Goal: Find contact information: Find contact information

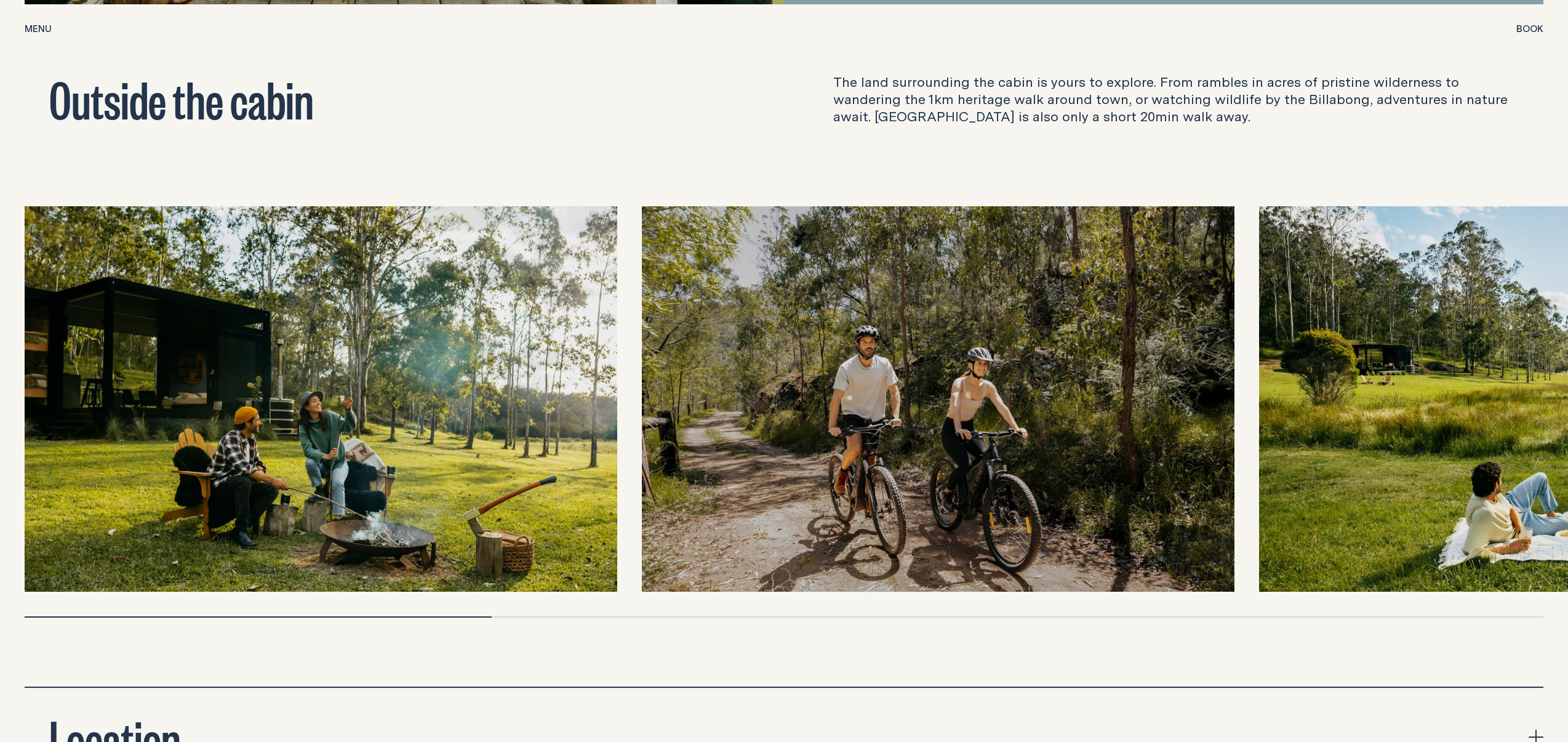
scroll to position [4256, 0]
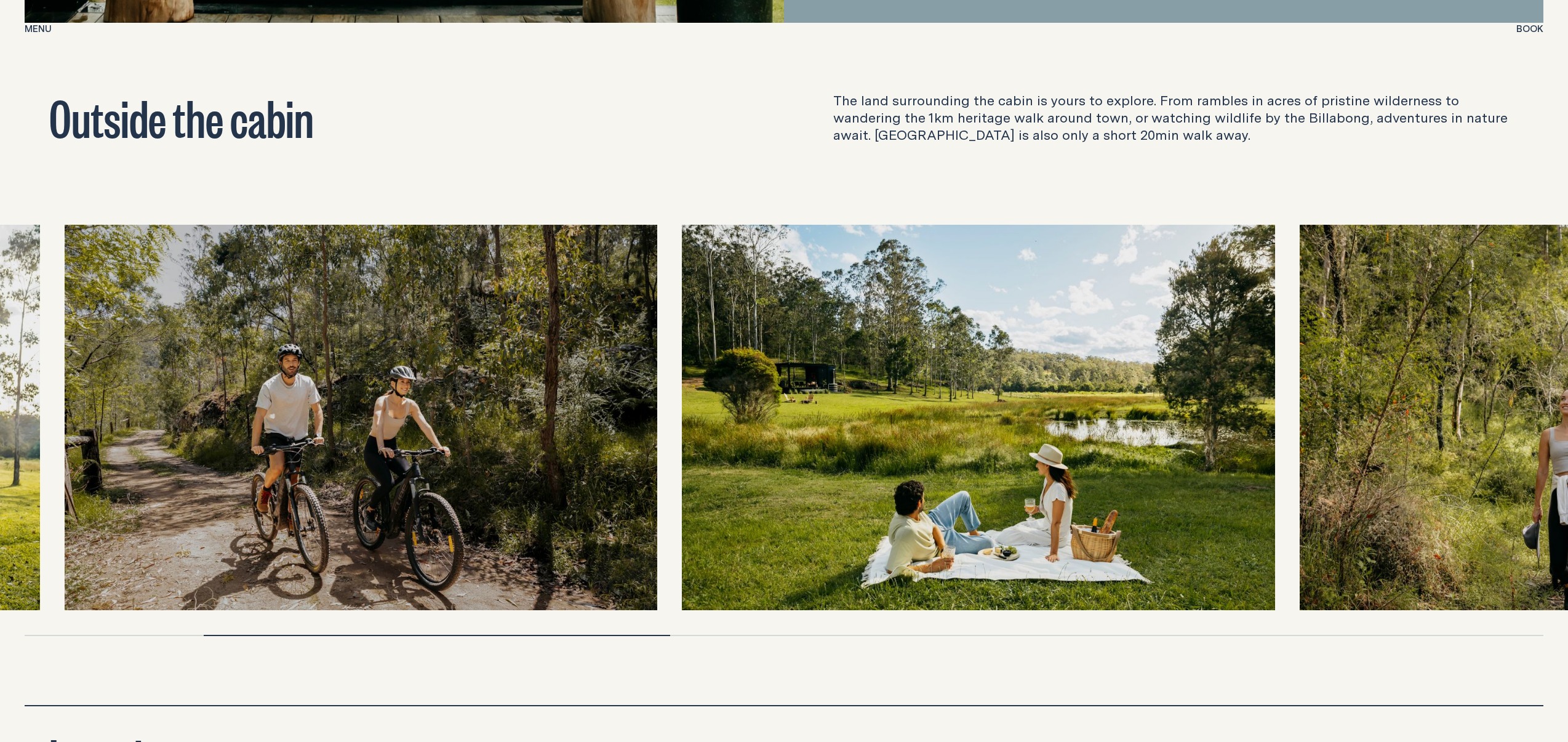
drag, startPoint x: 1464, startPoint y: 384, endPoint x: 880, endPoint y: 412, distance: 584.7
click at [883, 412] on img at bounding box center [978, 417] width 593 height 386
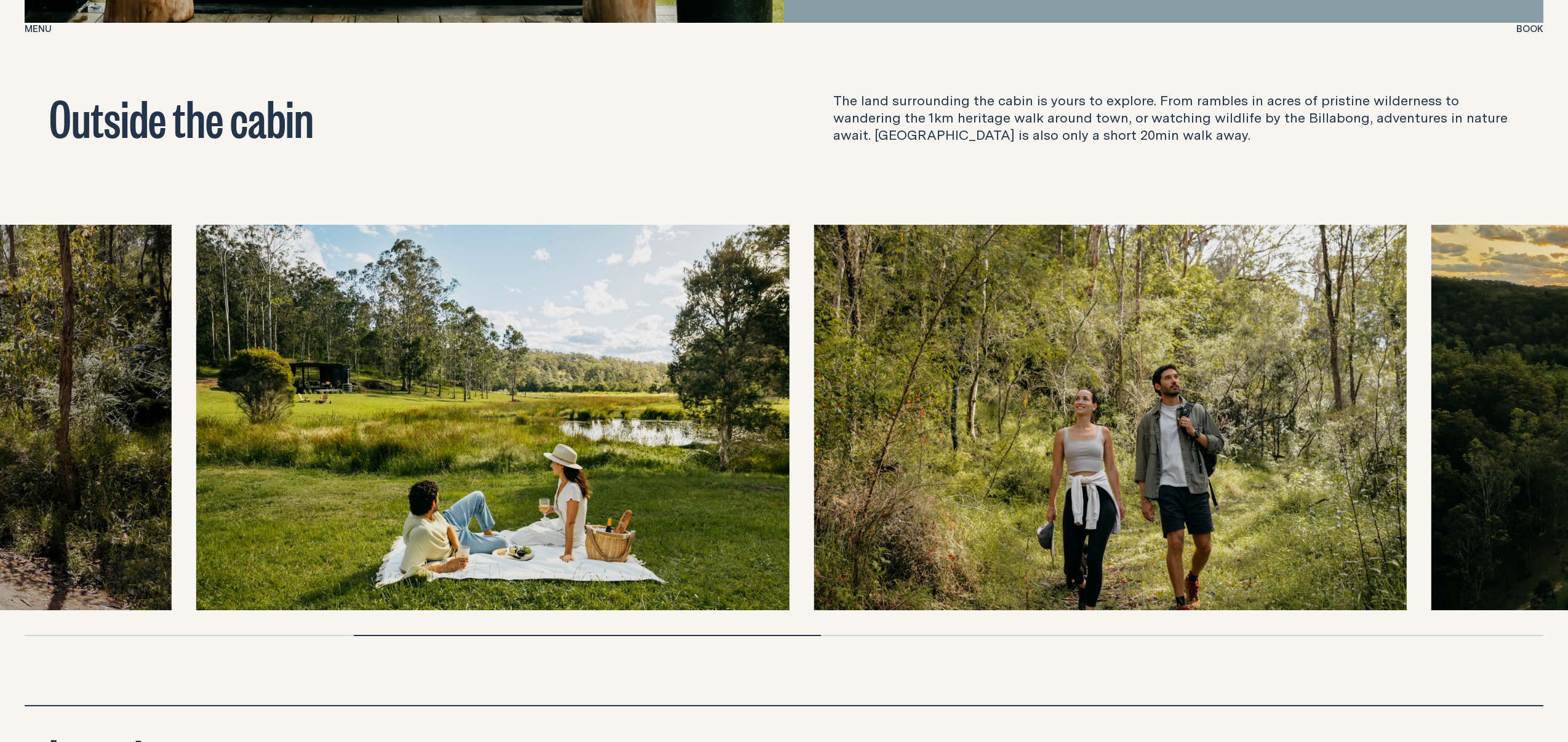
drag, startPoint x: 1343, startPoint y: 379, endPoint x: 871, endPoint y: 398, distance: 472.4
click at [872, 398] on img at bounding box center [1110, 417] width 593 height 386
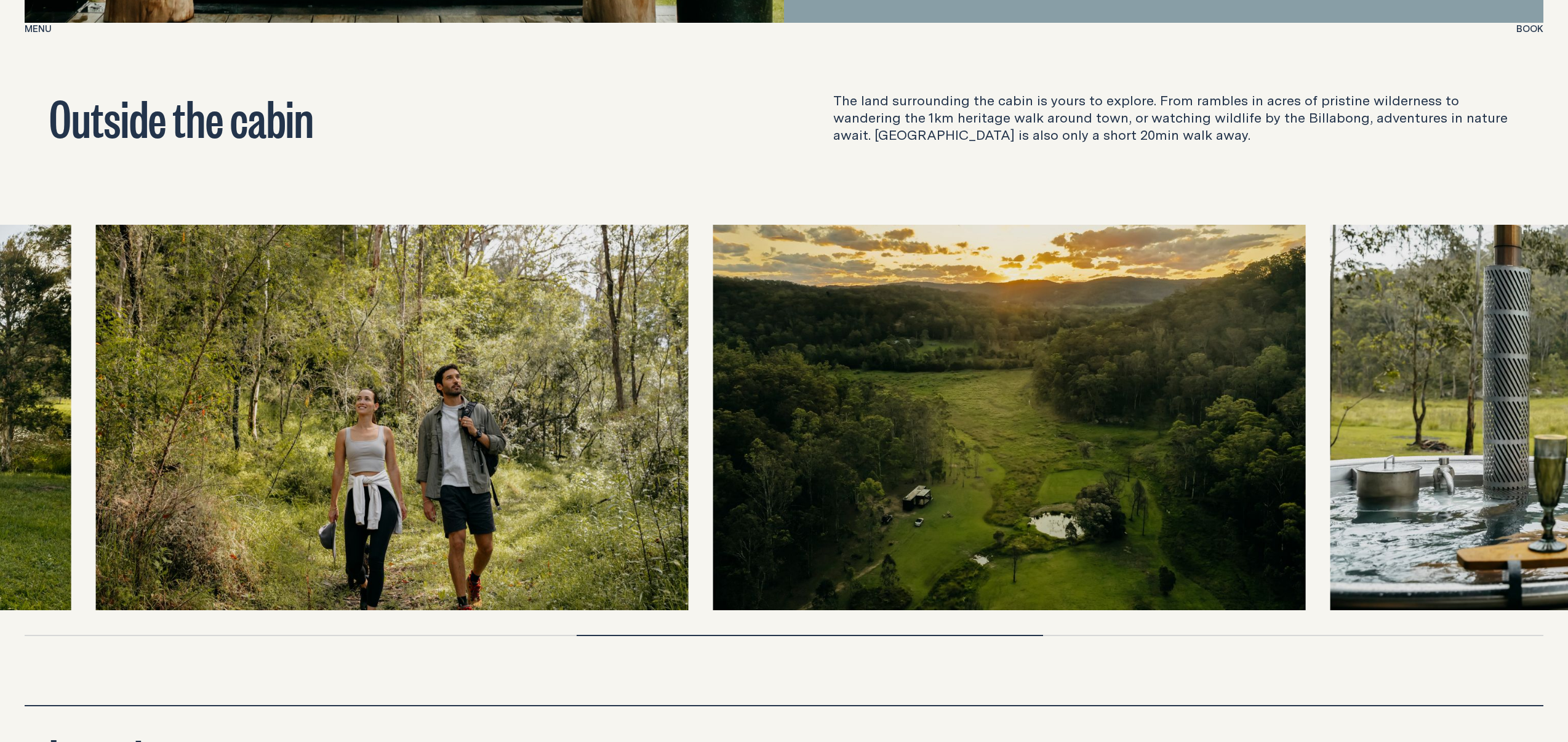
drag, startPoint x: 1357, startPoint y: 399, endPoint x: 752, endPoint y: 422, distance: 605.4
click at [752, 422] on img at bounding box center [1009, 417] width 593 height 386
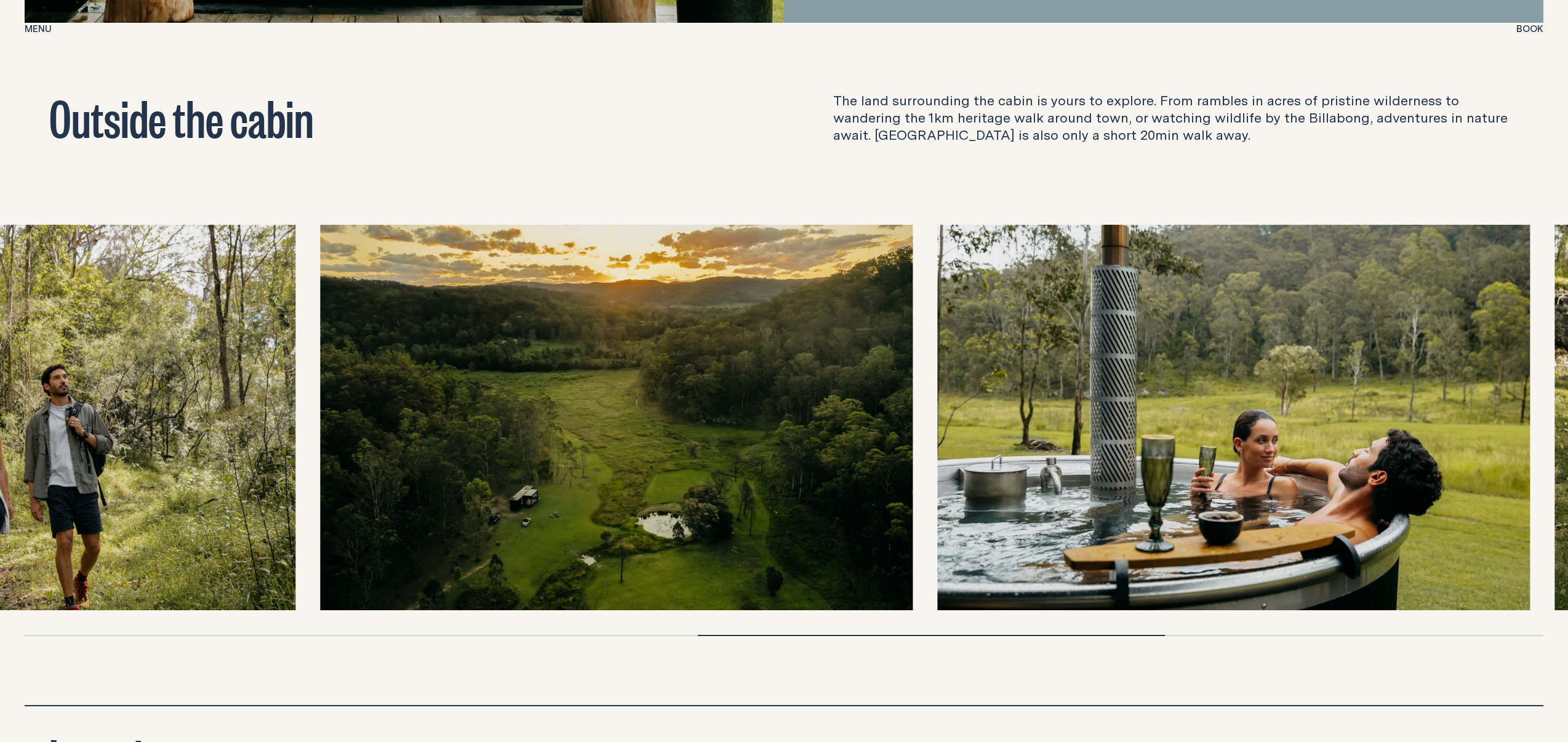
drag, startPoint x: 1281, startPoint y: 322, endPoint x: 961, endPoint y: 338, distance: 320.4
click at [961, 338] on img at bounding box center [1234, 417] width 593 height 386
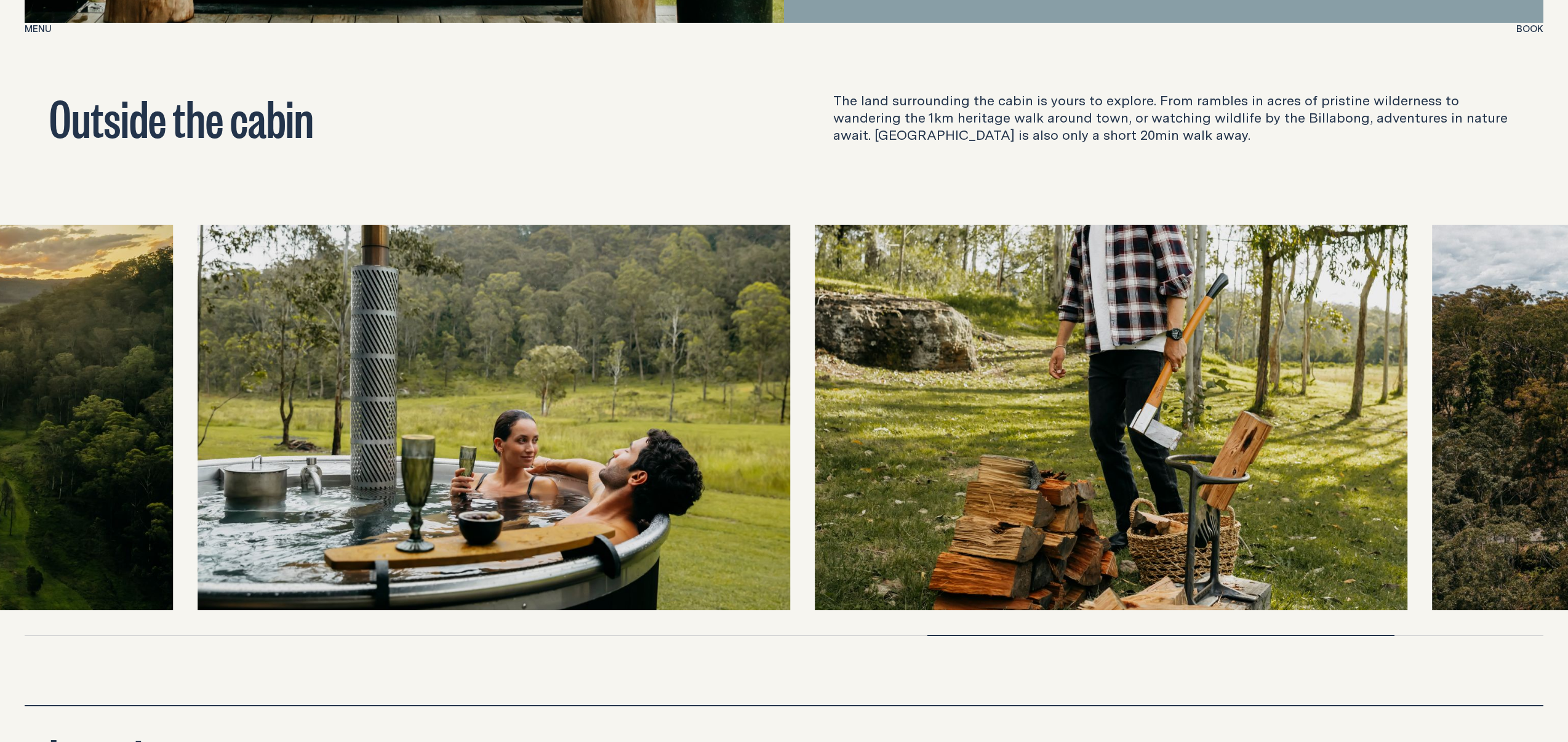
drag, startPoint x: 1067, startPoint y: 333, endPoint x: 607, endPoint y: 371, distance: 461.6
click at [607, 371] on img at bounding box center [494, 417] width 593 height 386
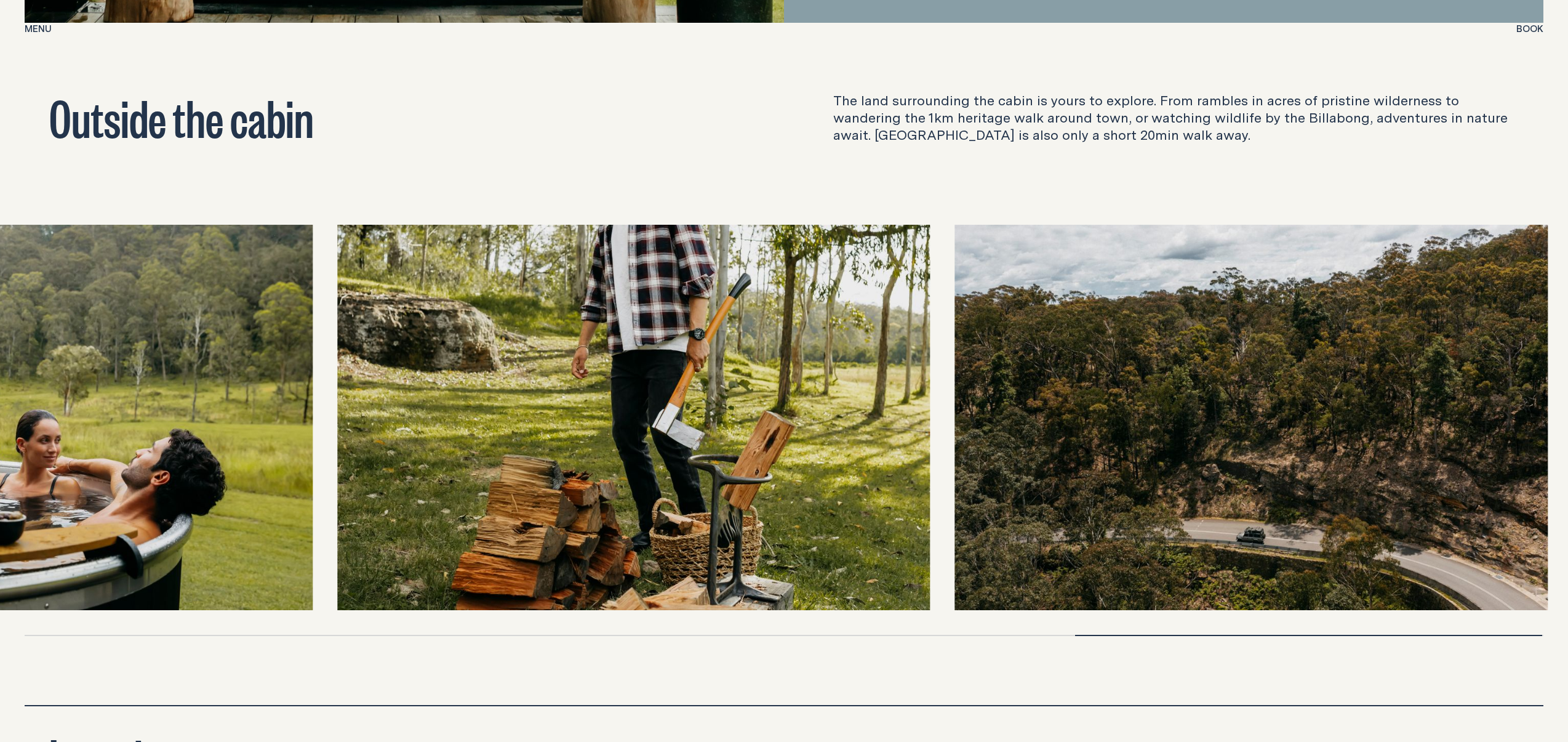
drag, startPoint x: 964, startPoint y: 330, endPoint x: 637, endPoint y: 347, distance: 327.4
click at [640, 346] on img at bounding box center [634, 417] width 593 height 386
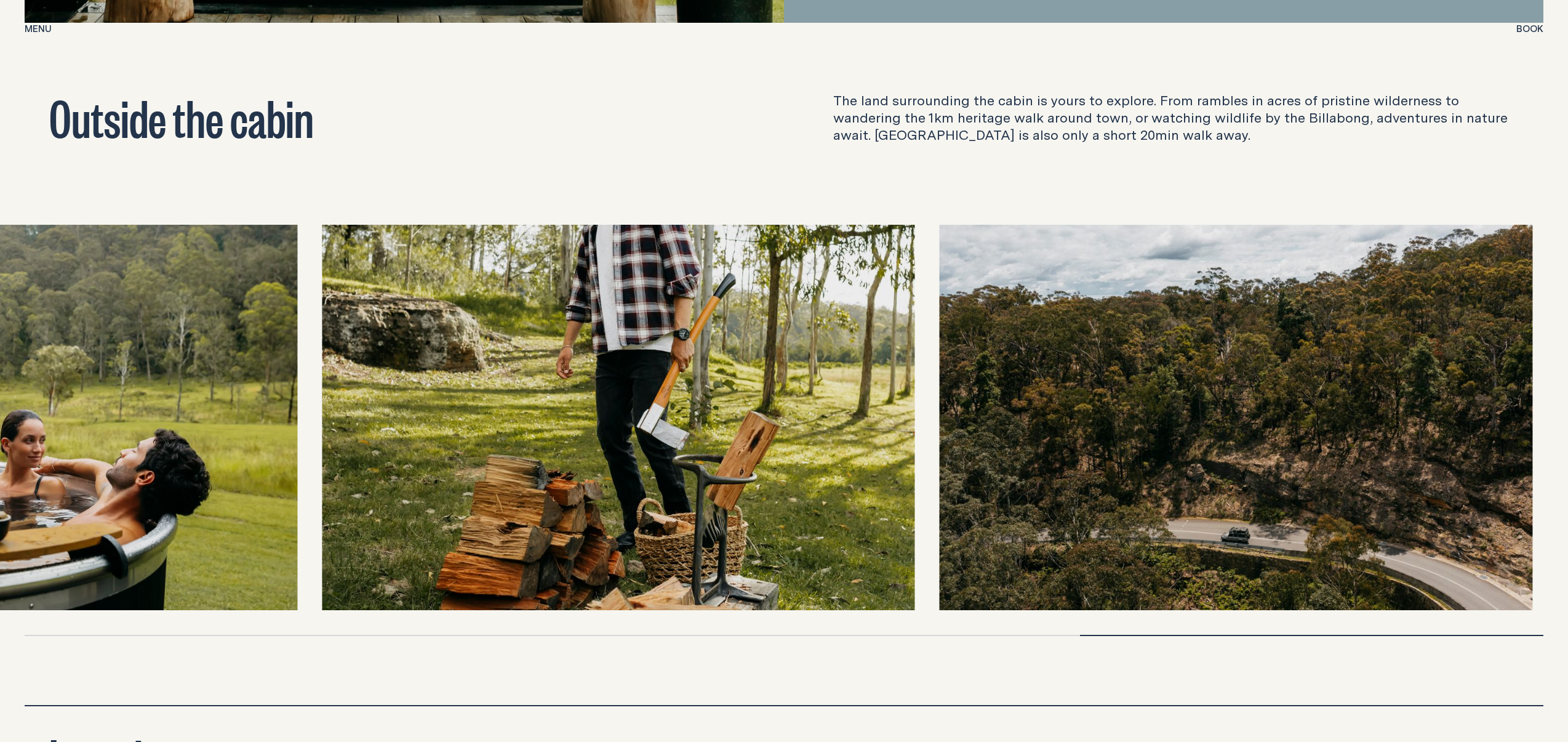
drag, startPoint x: 961, startPoint y: 320, endPoint x: 507, endPoint y: 347, distance: 454.8
click at [513, 346] on div at bounding box center [784, 417] width 1519 height 386
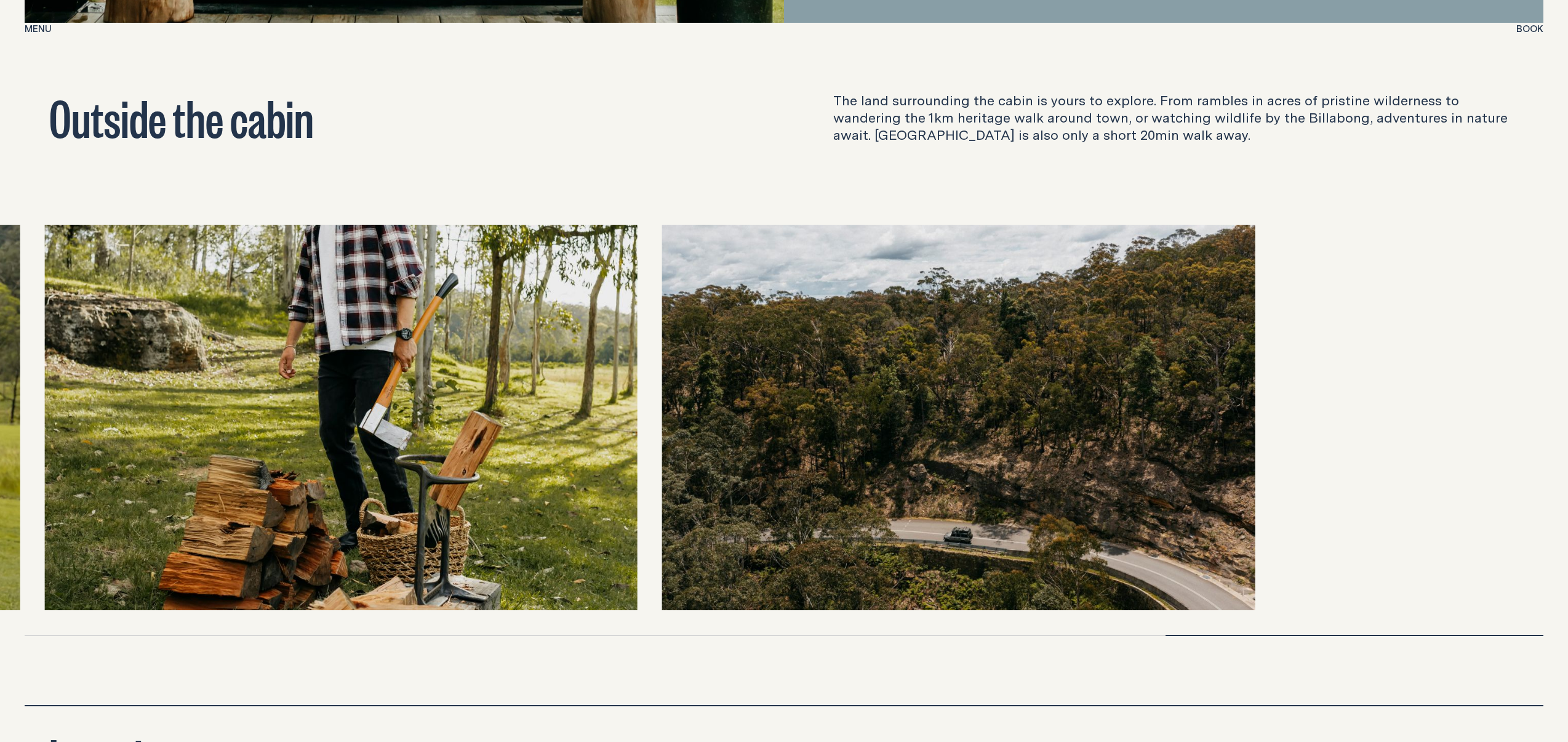
drag, startPoint x: 885, startPoint y: 307, endPoint x: 416, endPoint y: 344, distance: 470.5
click at [438, 340] on div at bounding box center [784, 417] width 1519 height 386
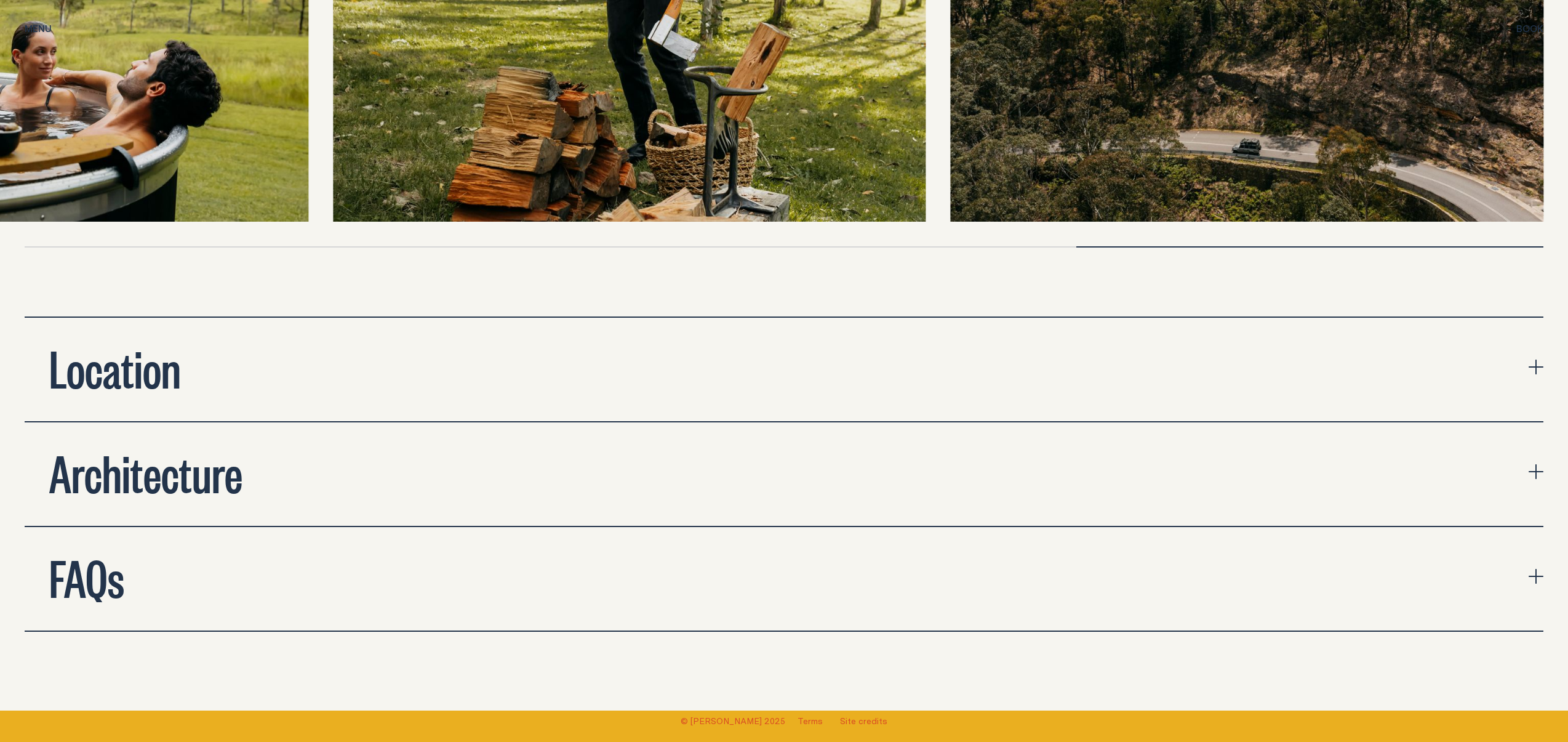
scroll to position [4611, 0]
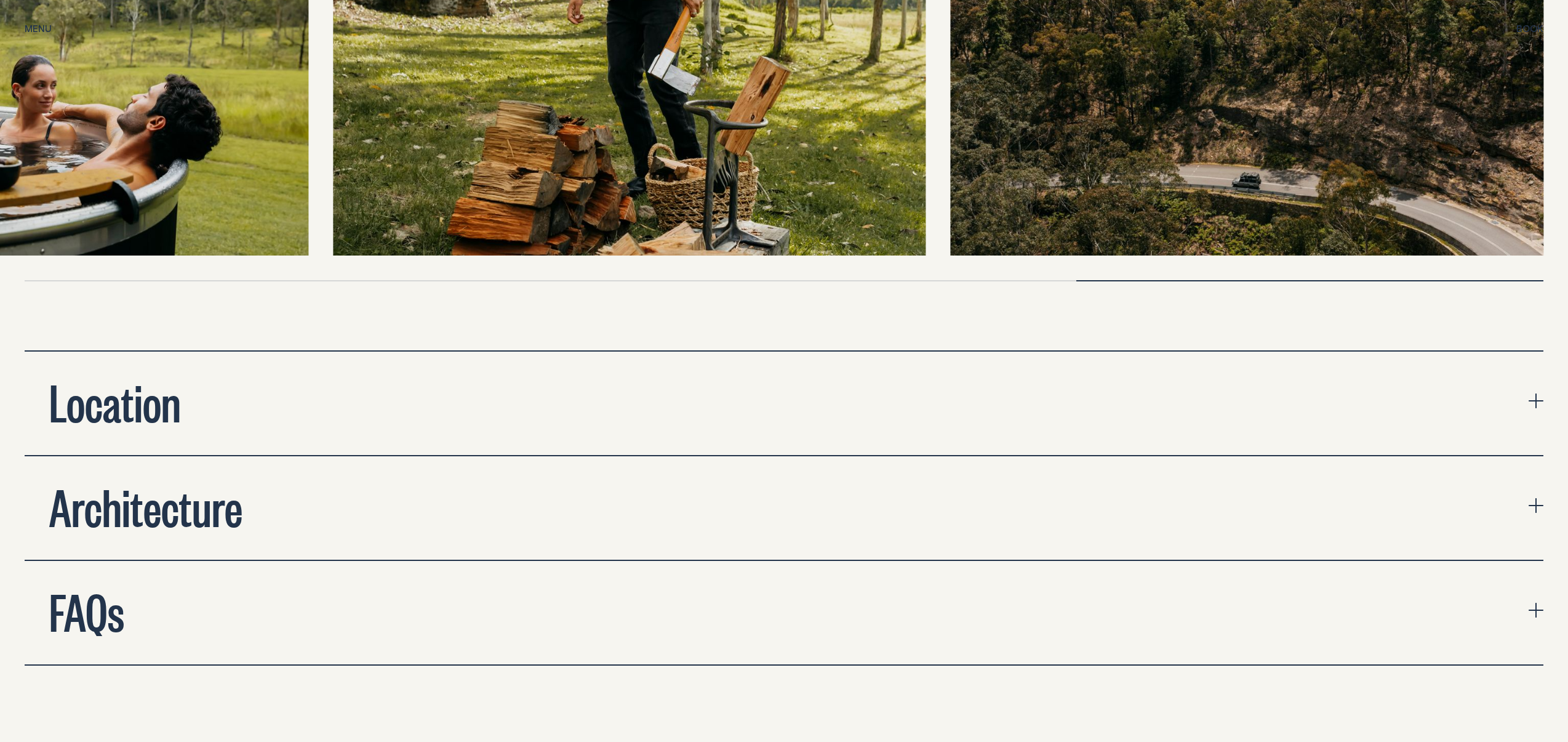
click at [223, 379] on button "Location" at bounding box center [784, 403] width 1519 height 104
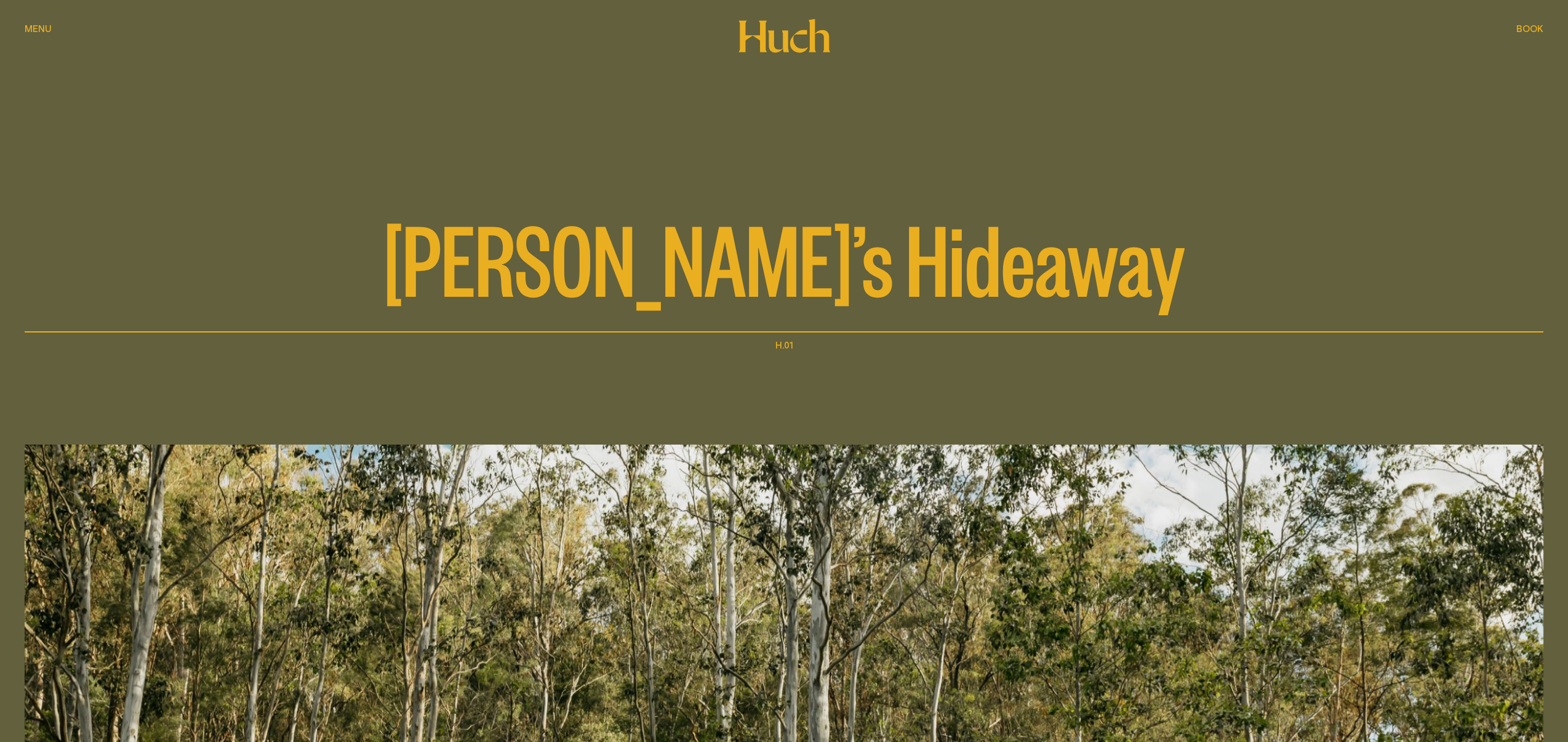
scroll to position [0, 0]
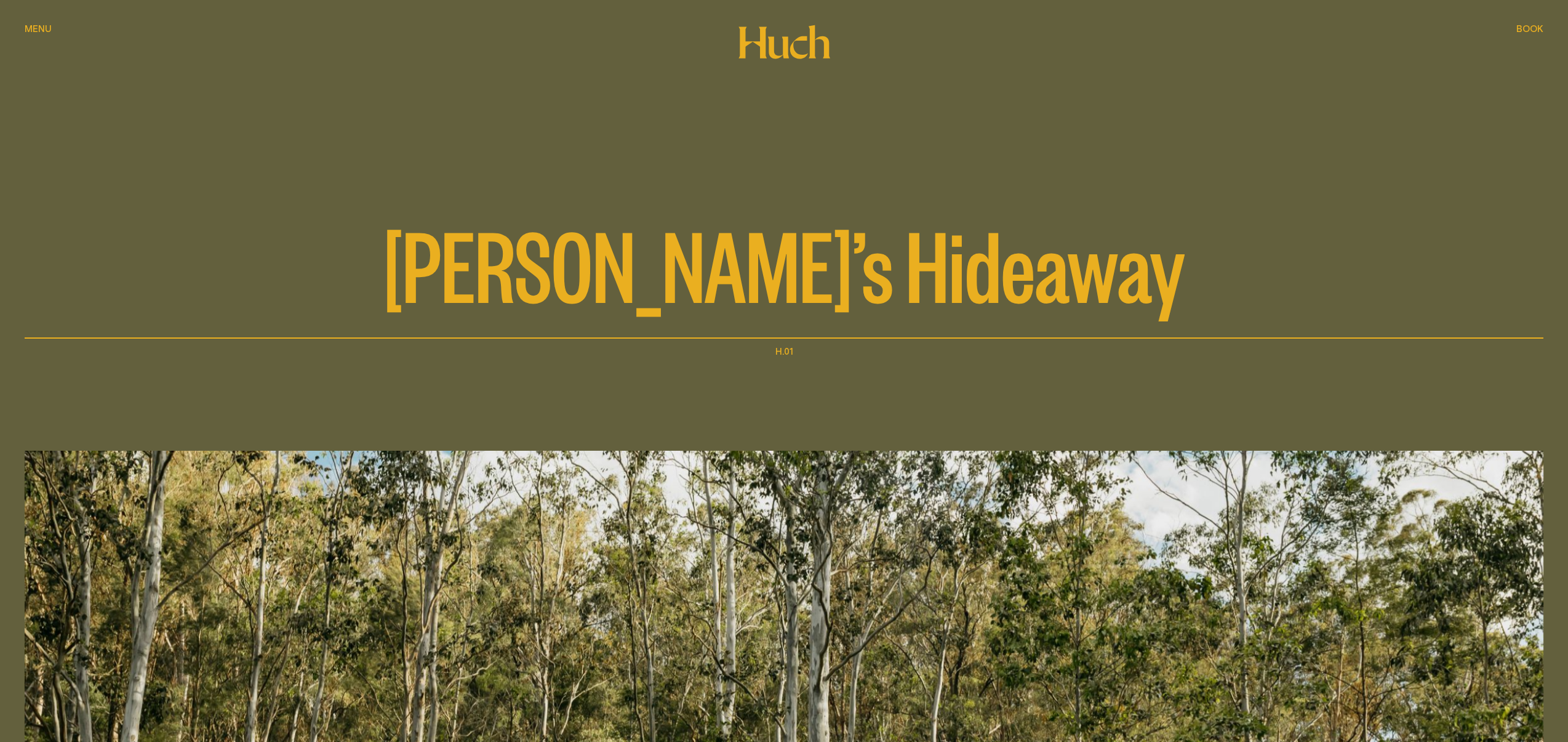
click at [772, 65] on div "[PERSON_NAME]’s Hideaway" at bounding box center [784, 169] width 1519 height 339
click at [783, 53] on icon at bounding box center [779, 48] width 21 height 22
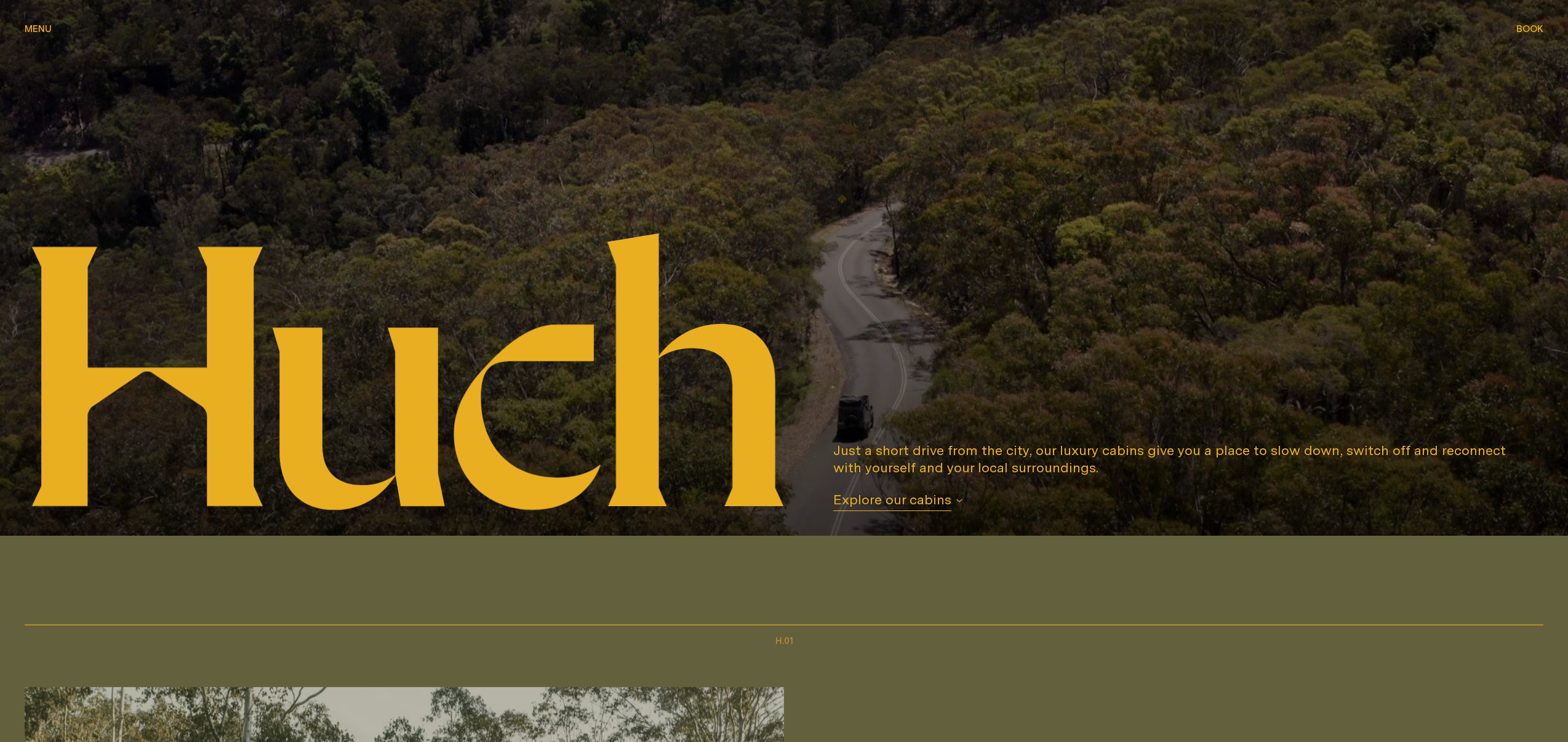
scroll to position [176, 0]
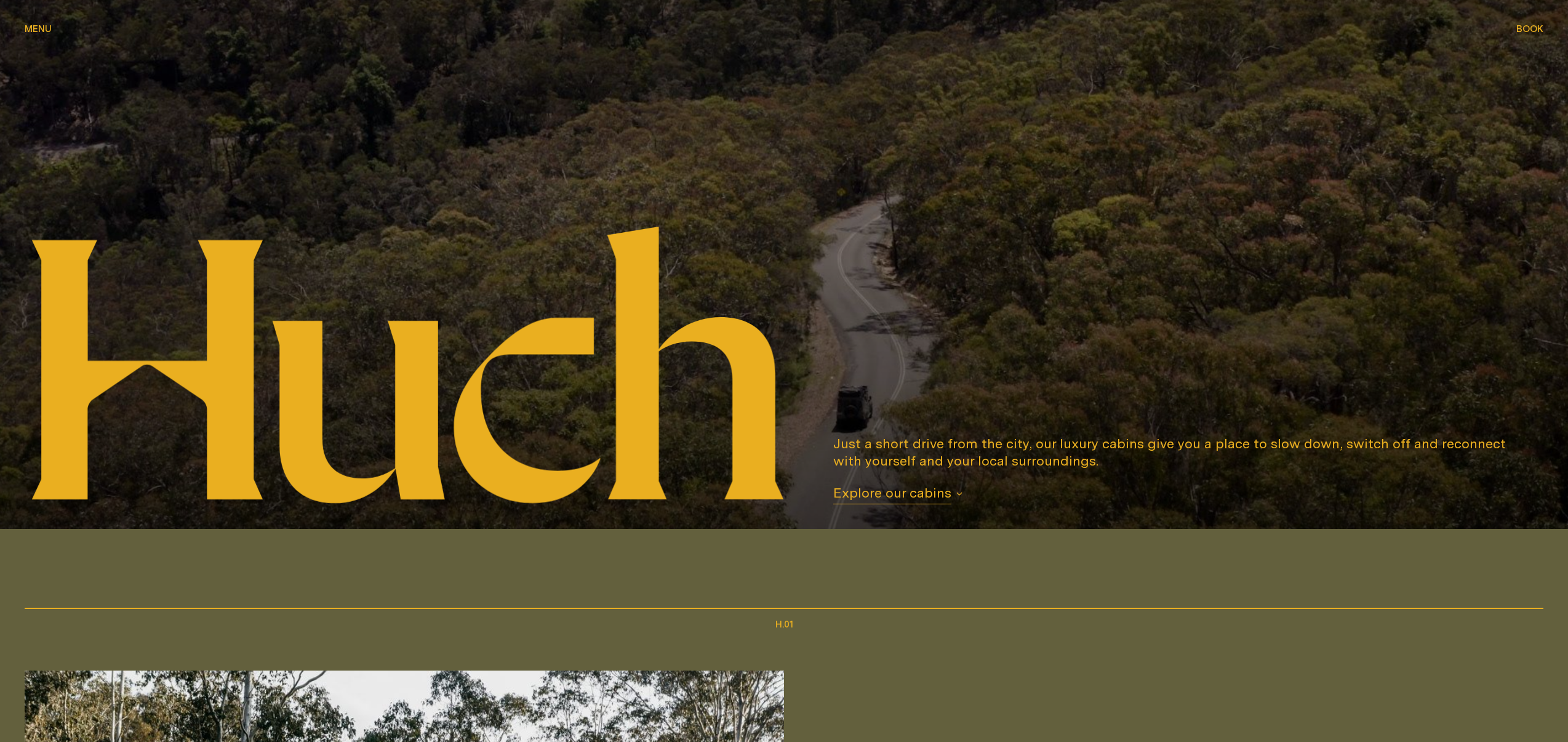
click at [891, 497] on span "Explore our cabins" at bounding box center [892, 494] width 118 height 20
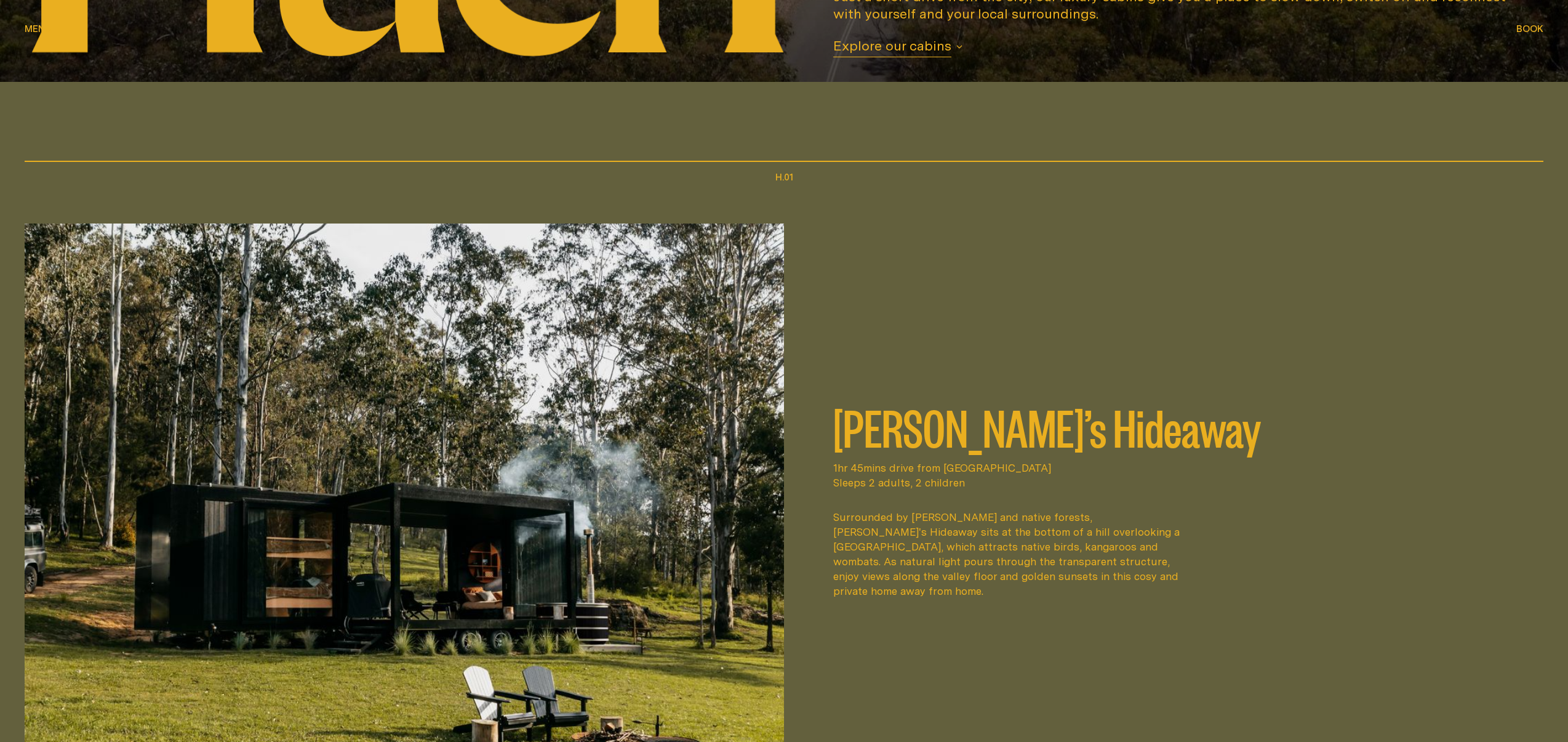
scroll to position [1165, 0]
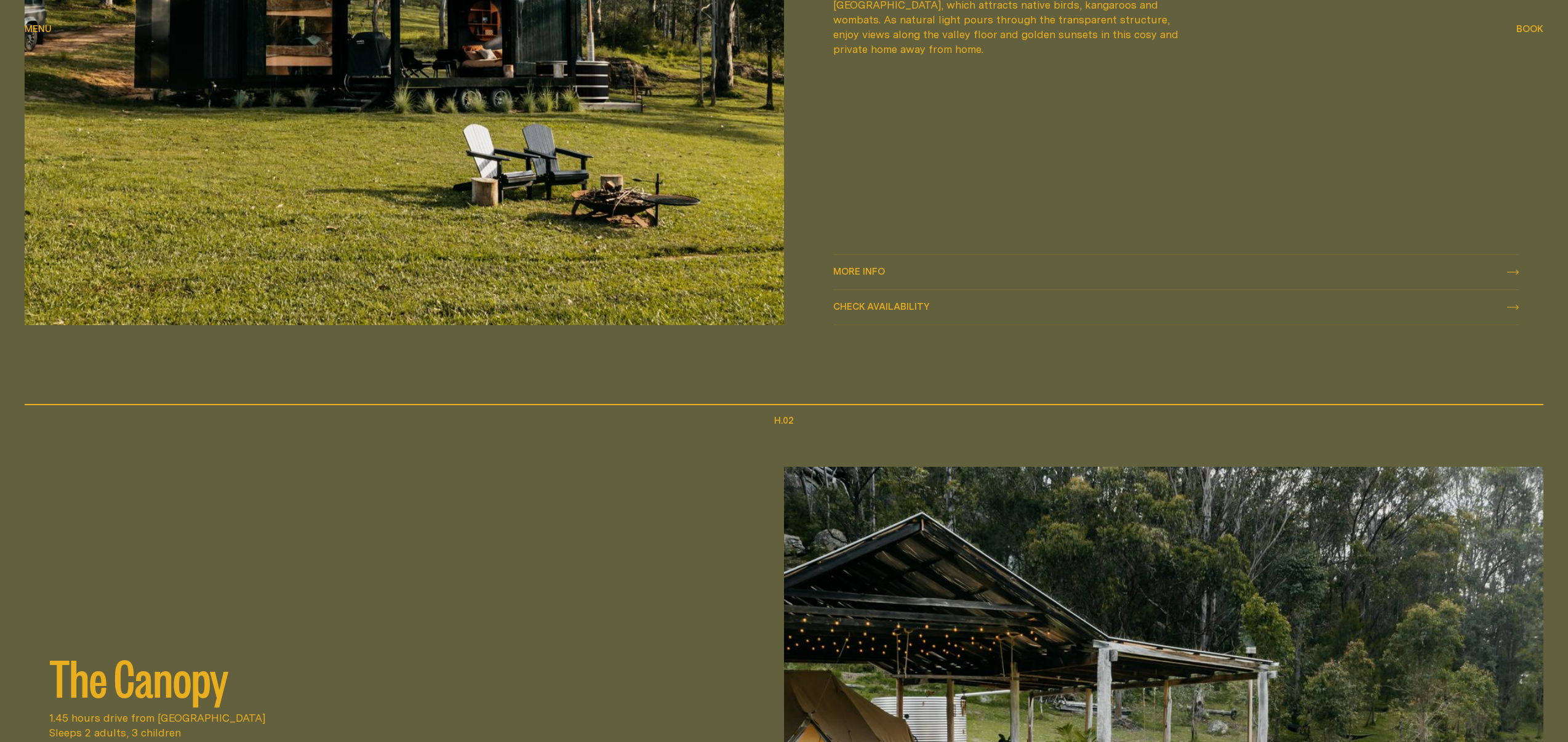
click at [885, 305] on span "Check availability" at bounding box center [881, 306] width 96 height 9
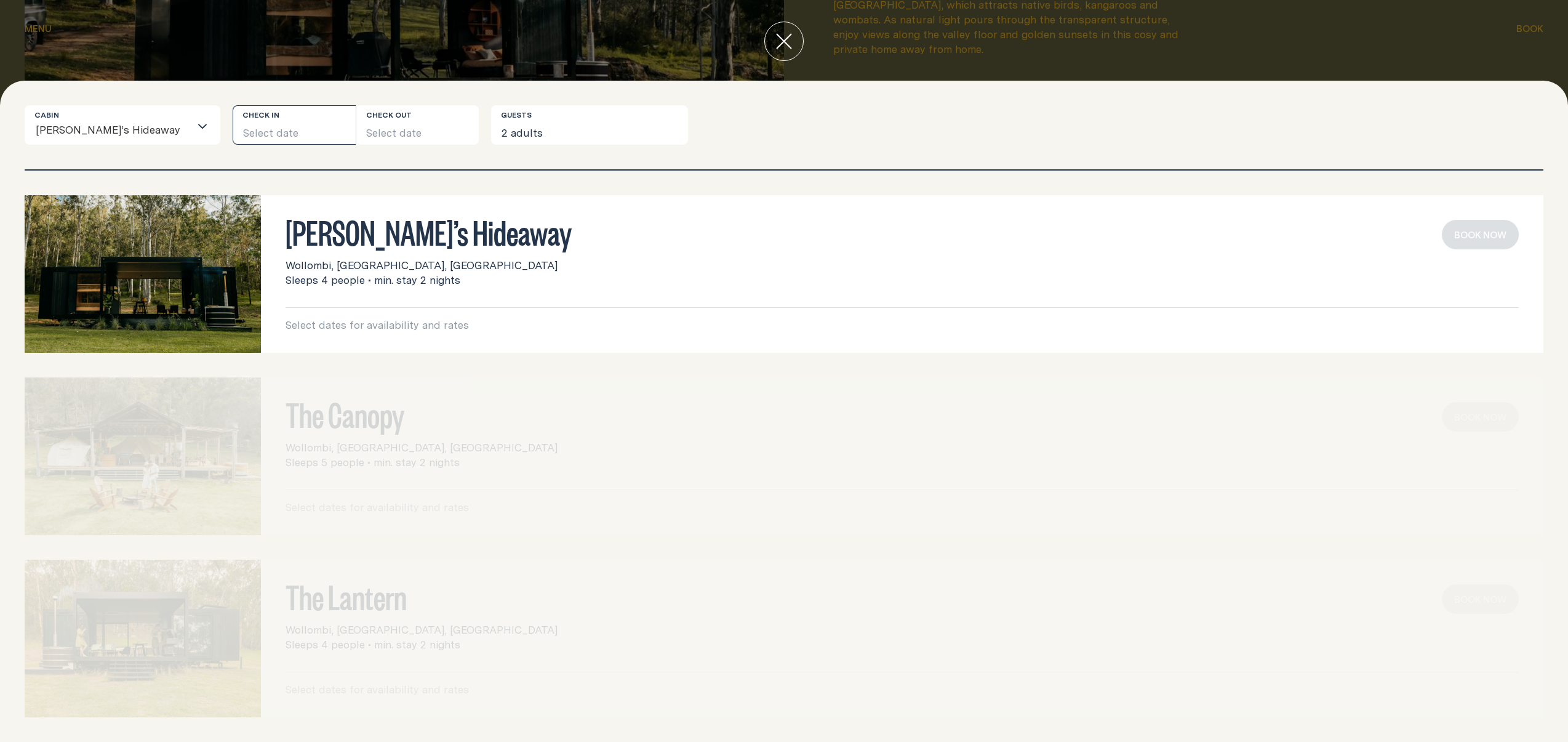
click at [232, 134] on button "Select date" at bounding box center [294, 125] width 123 height 40
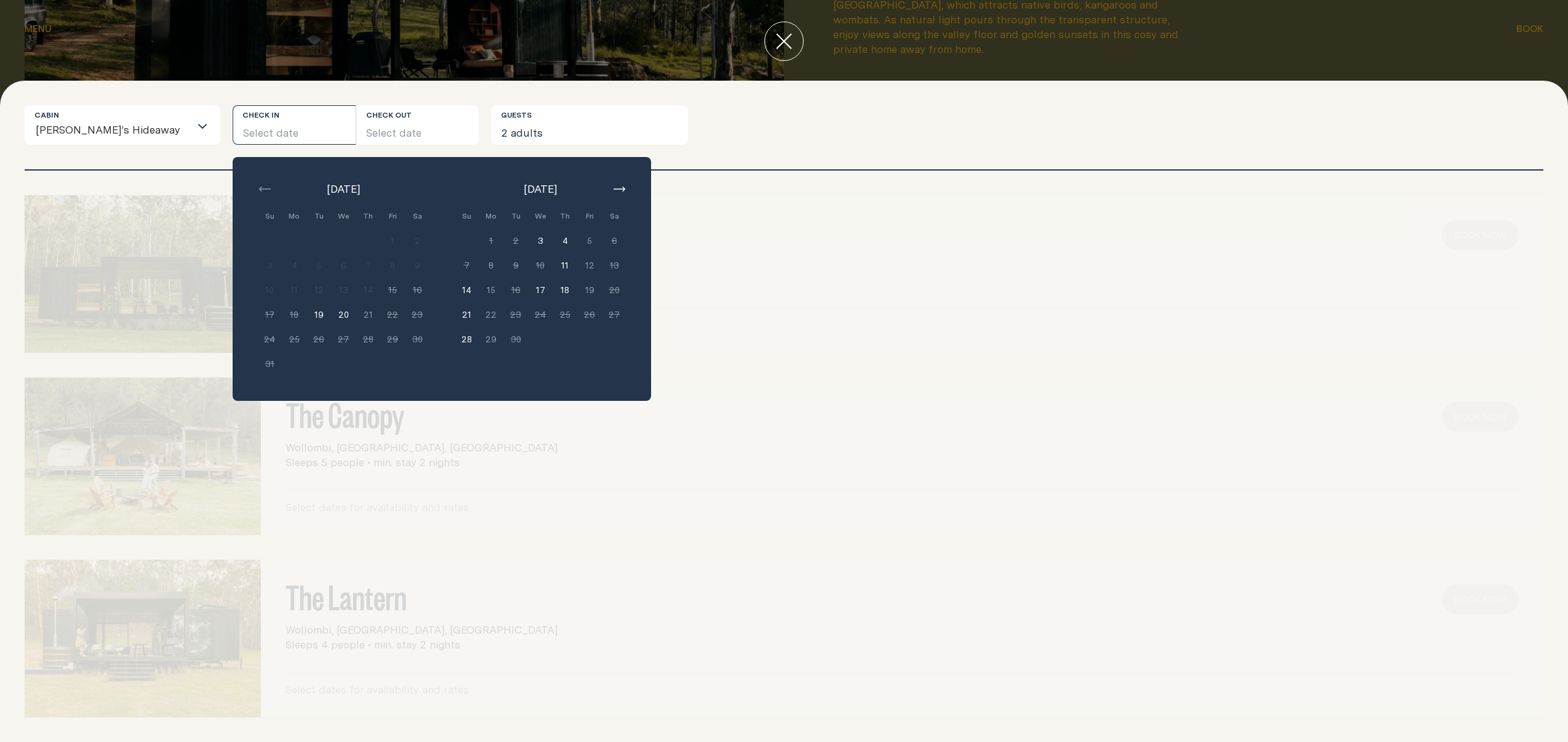
click at [528, 290] on button "17" at bounding box center [540, 290] width 24 height 24
click at [577, 292] on button "19" at bounding box center [589, 290] width 24 height 24
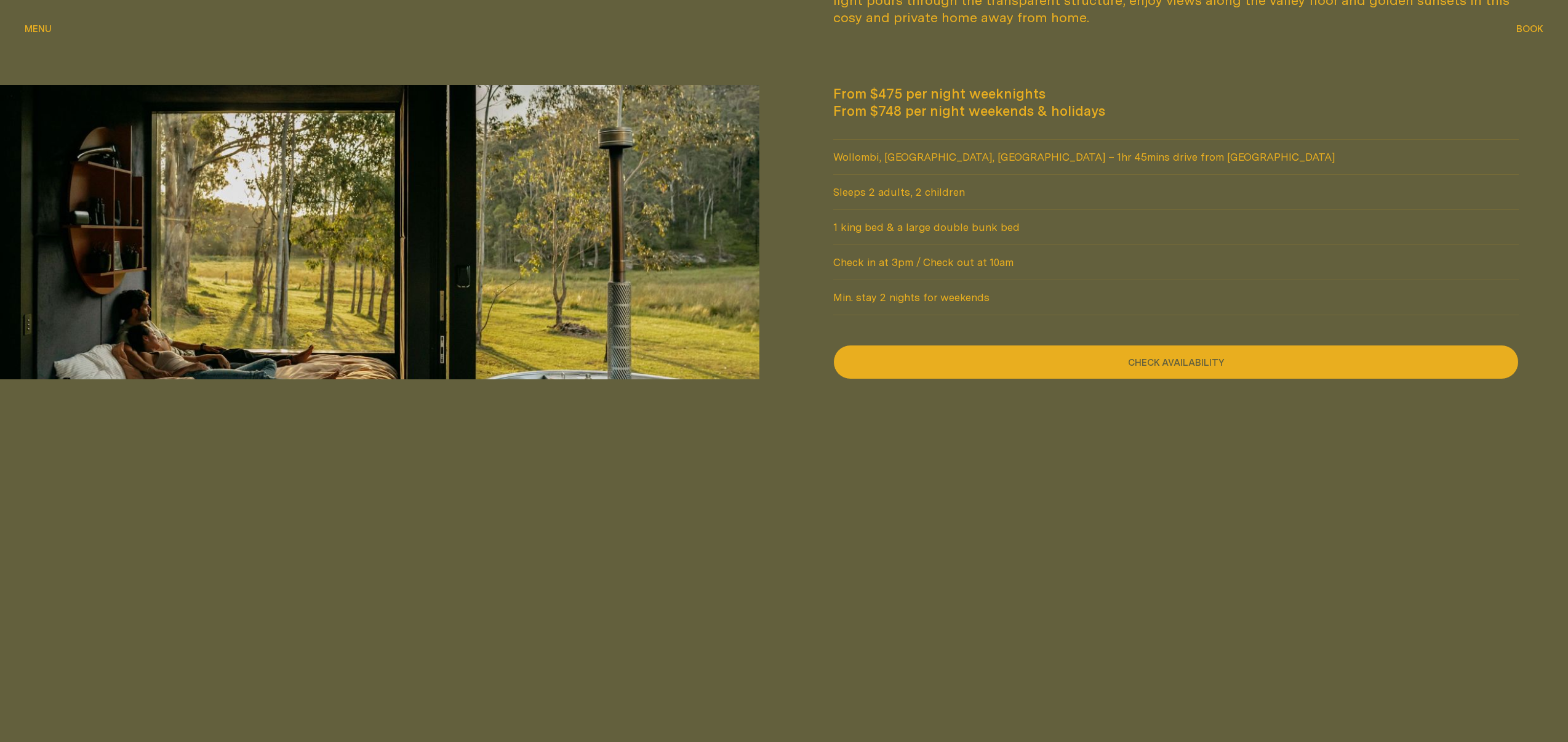
scroll to position [1396, 0]
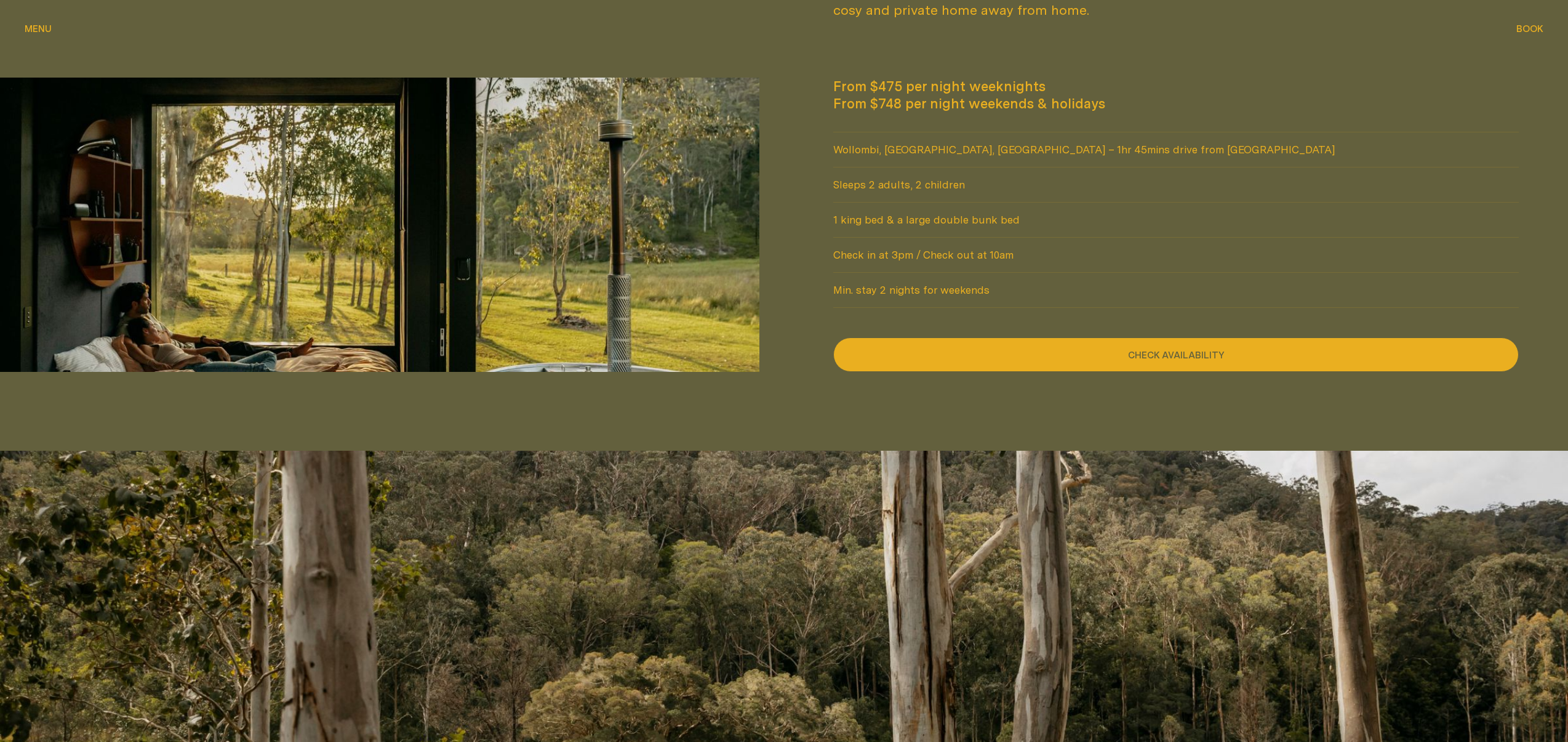
click at [1112, 351] on button "Check availability" at bounding box center [1175, 355] width 686 height 35
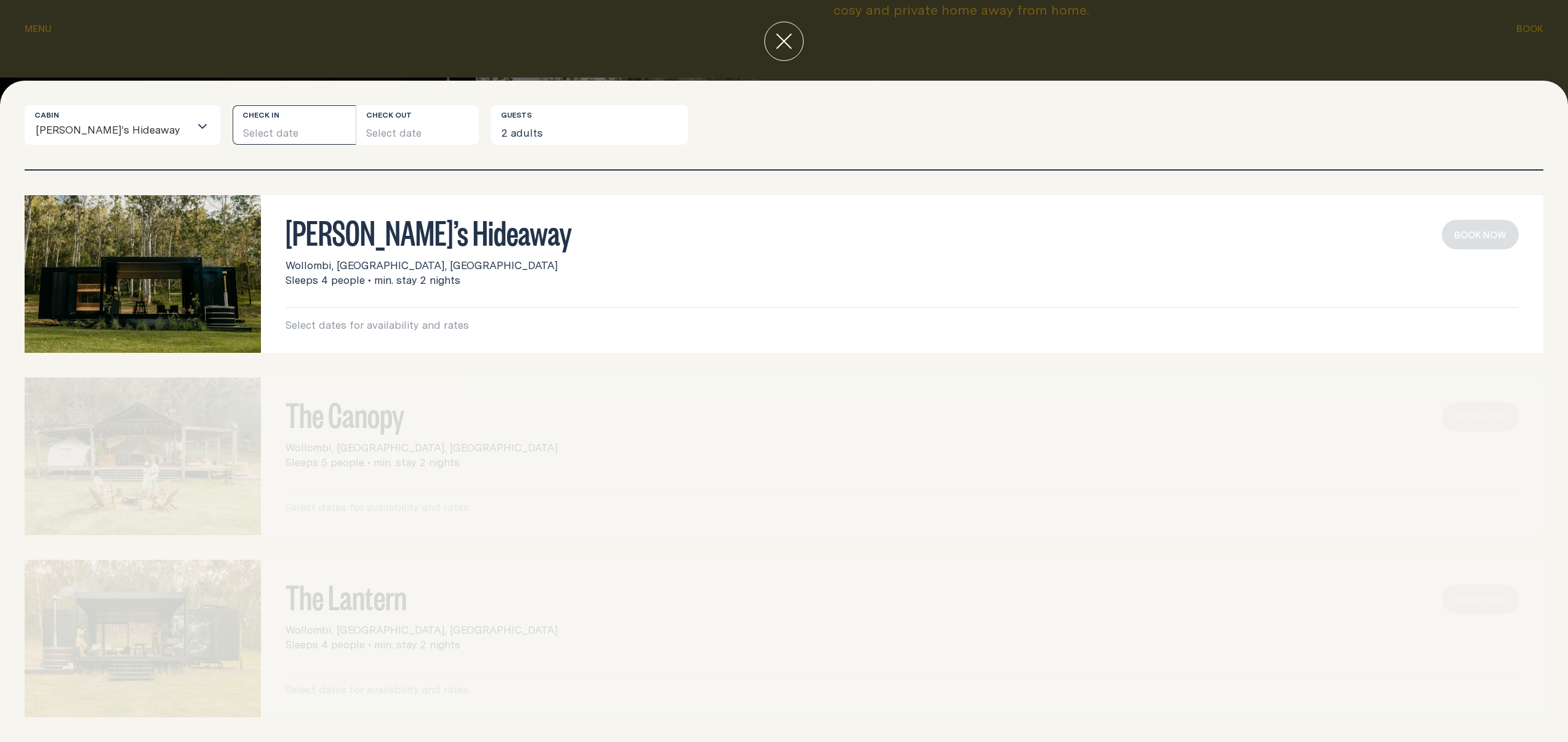
click at [235, 128] on button "Select date" at bounding box center [294, 125] width 123 height 40
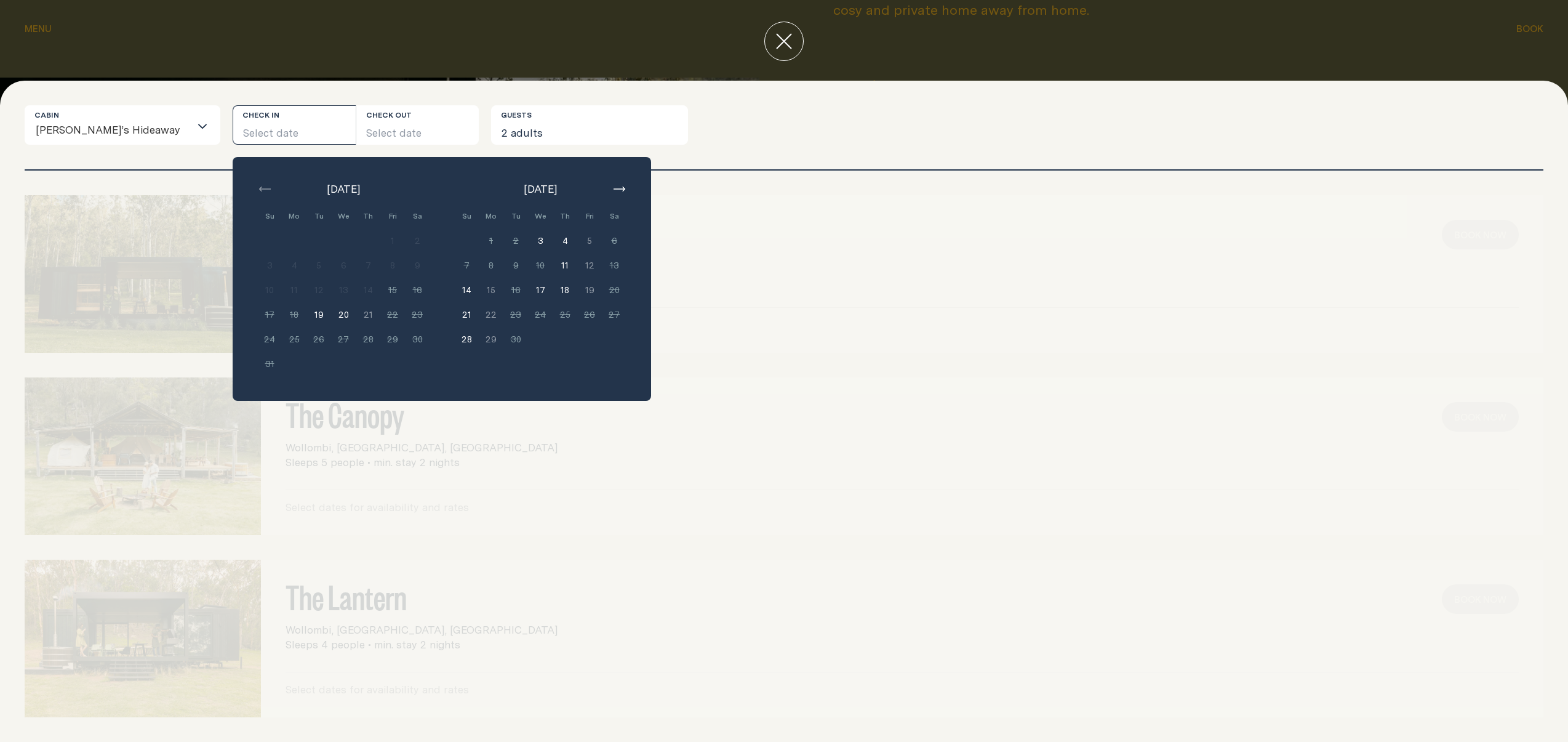
click at [528, 292] on button "17" at bounding box center [540, 290] width 24 height 24
click at [788, 42] on icon "close" at bounding box center [784, 41] width 16 height 16
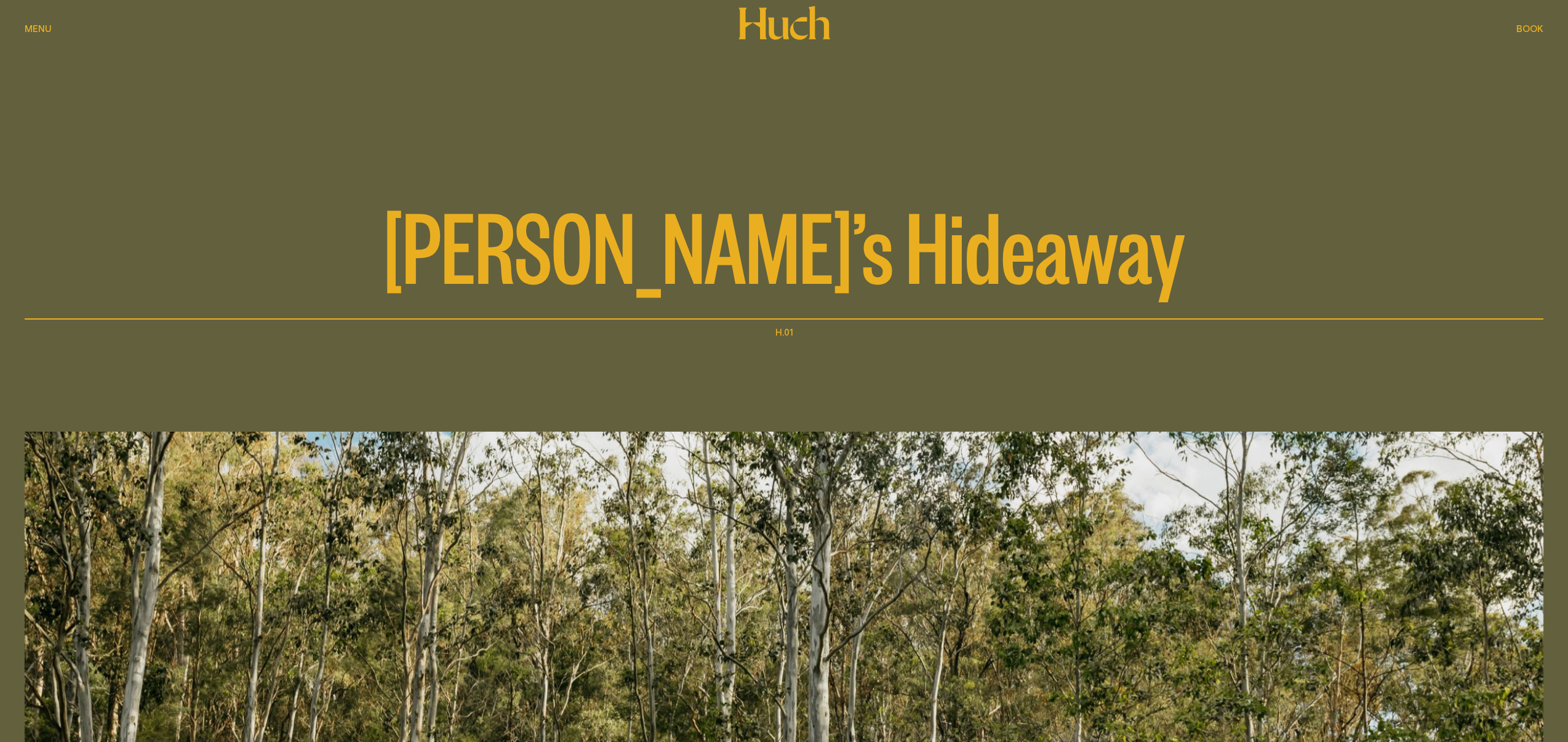
scroll to position [0, 0]
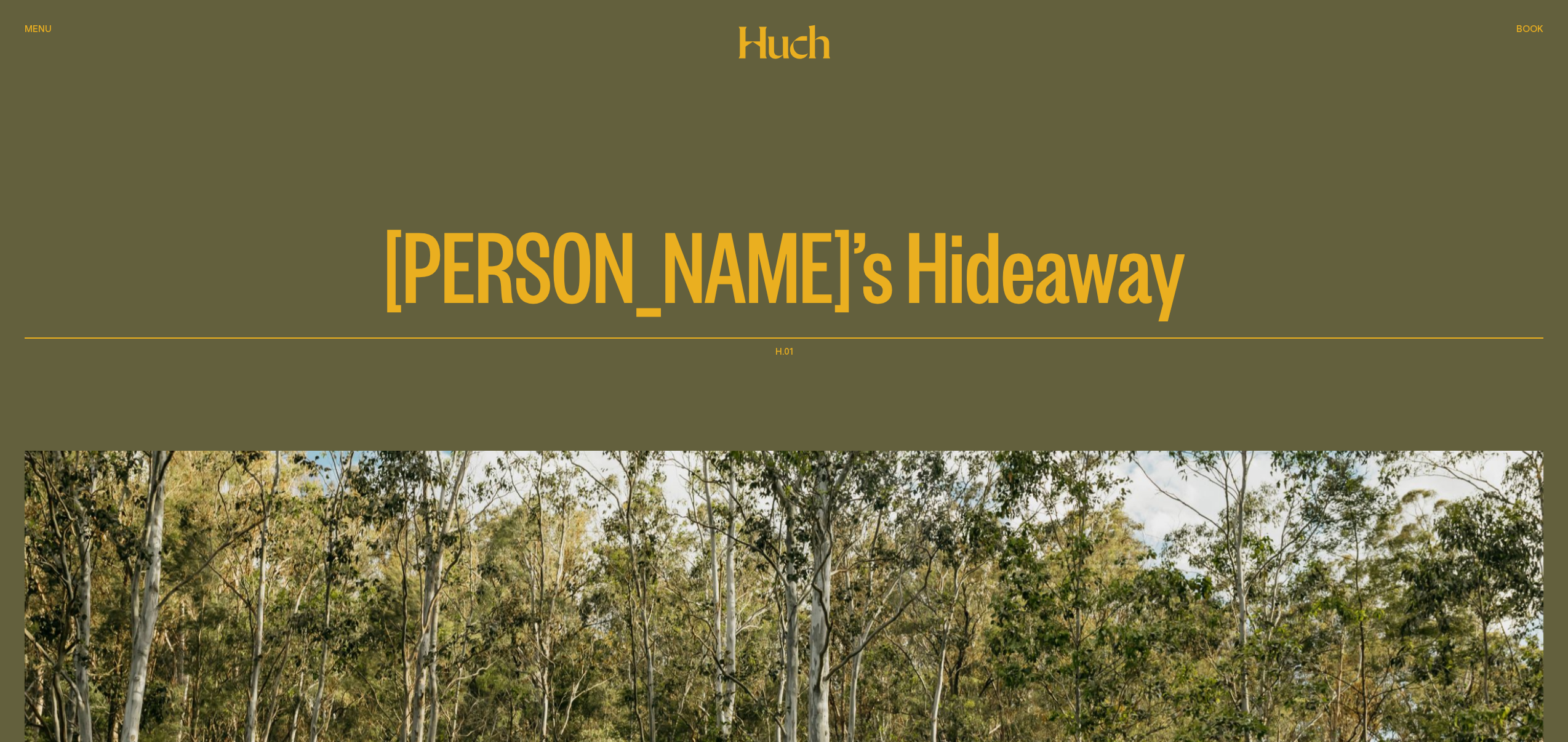
click at [35, 26] on div "Menu Menu" at bounding box center [37, 28] width 27 height 9
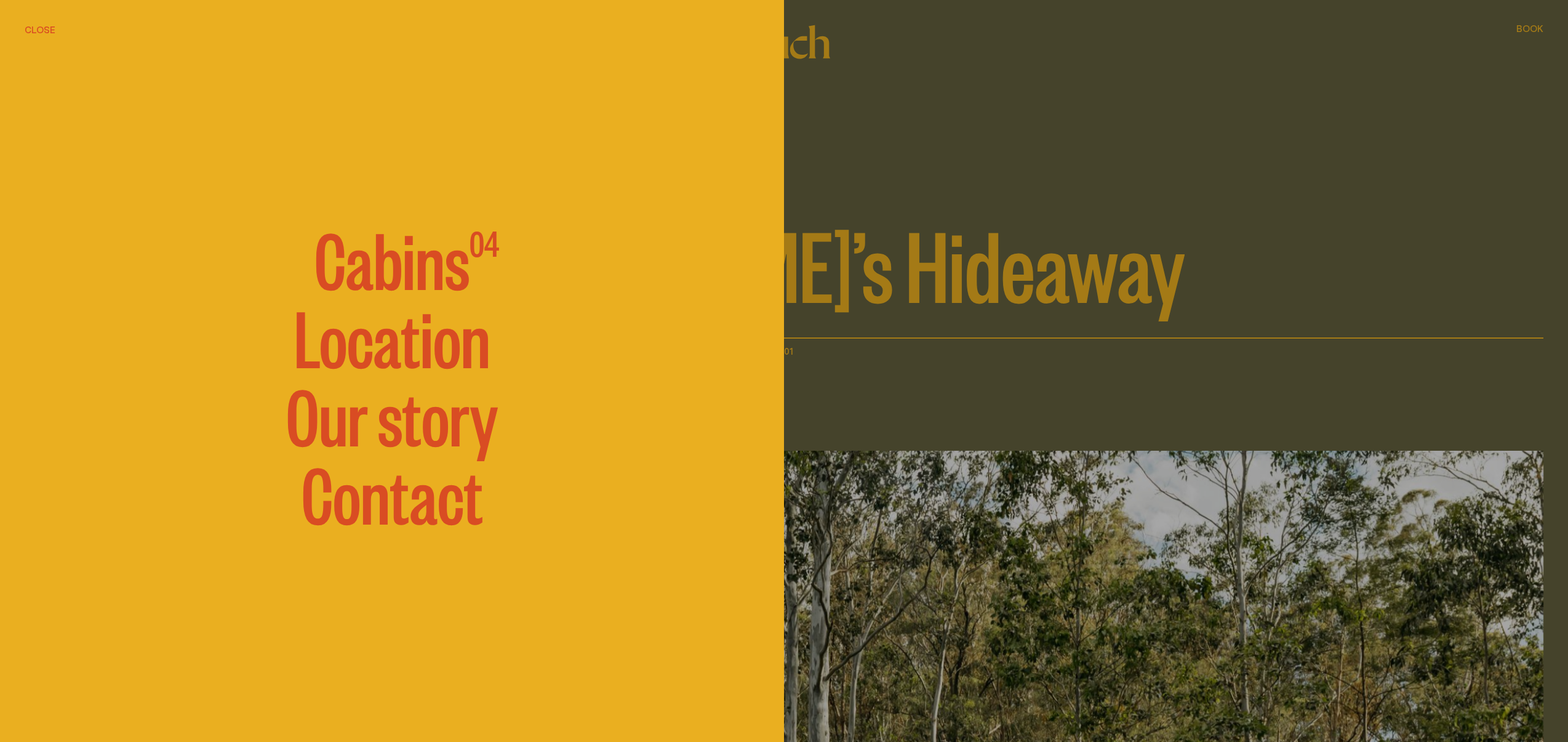
click at [392, 518] on link "Contact" at bounding box center [393, 492] width 181 height 74
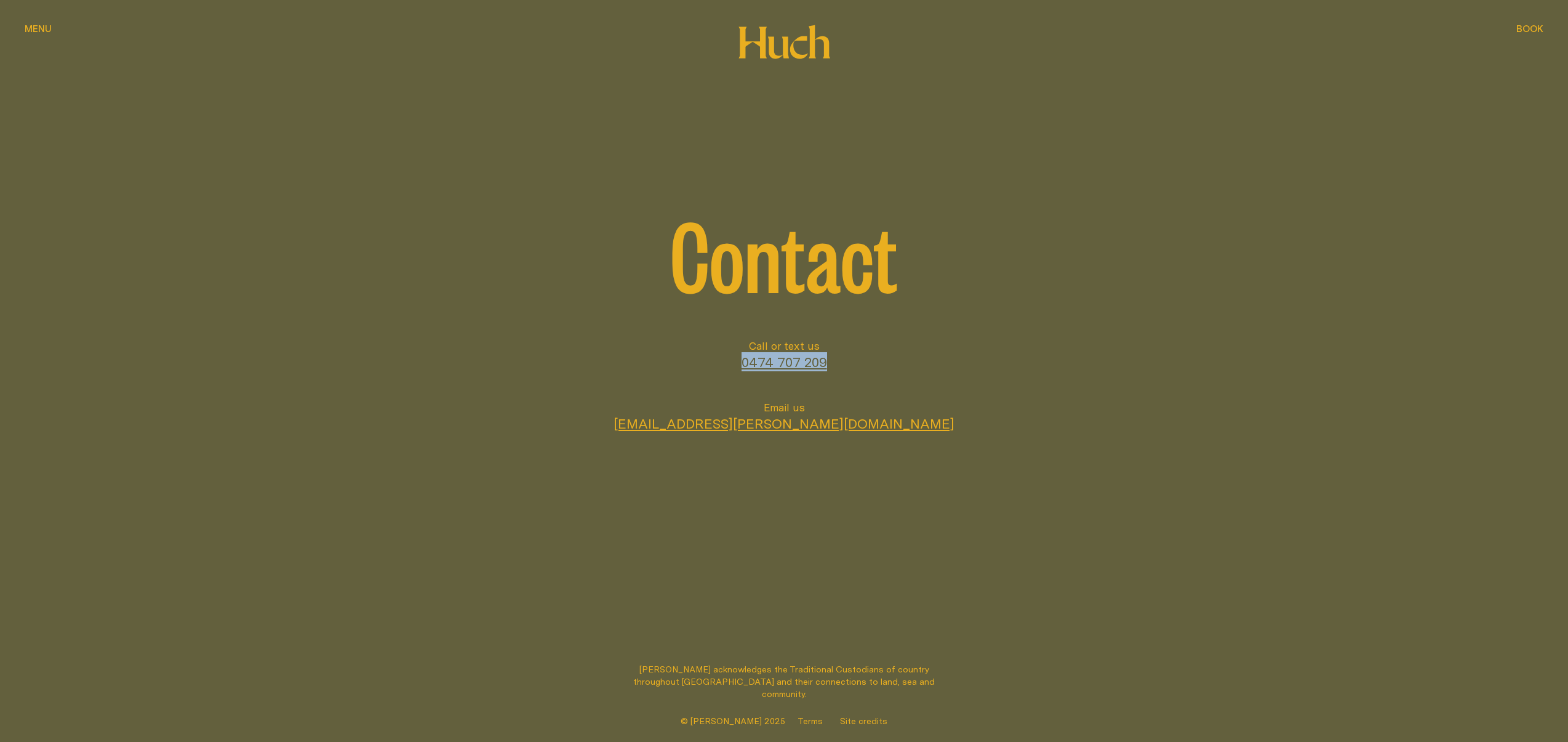
drag, startPoint x: 874, startPoint y: 369, endPoint x: 727, endPoint y: 363, distance: 147.1
click at [728, 363] on li "Call or text us 0474 707 209" at bounding box center [784, 355] width 1519 height 32
copy link "0474 707 209"
